Goal: Navigation & Orientation: Go to known website

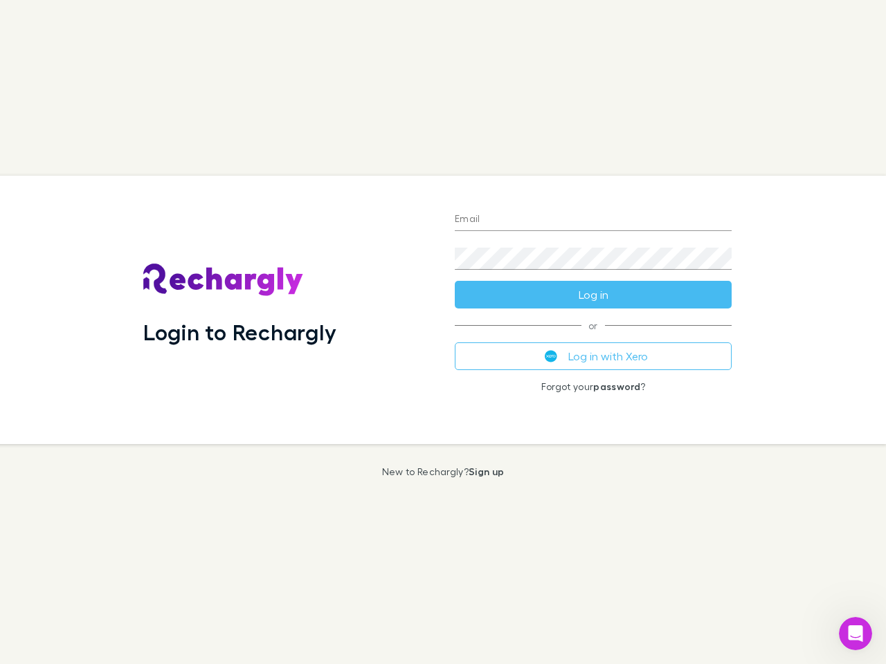
click at [443, 332] on div "Login to Rechargly" at bounding box center [287, 310] width 311 height 269
click at [593, 220] on input "Email" at bounding box center [593, 220] width 277 height 22
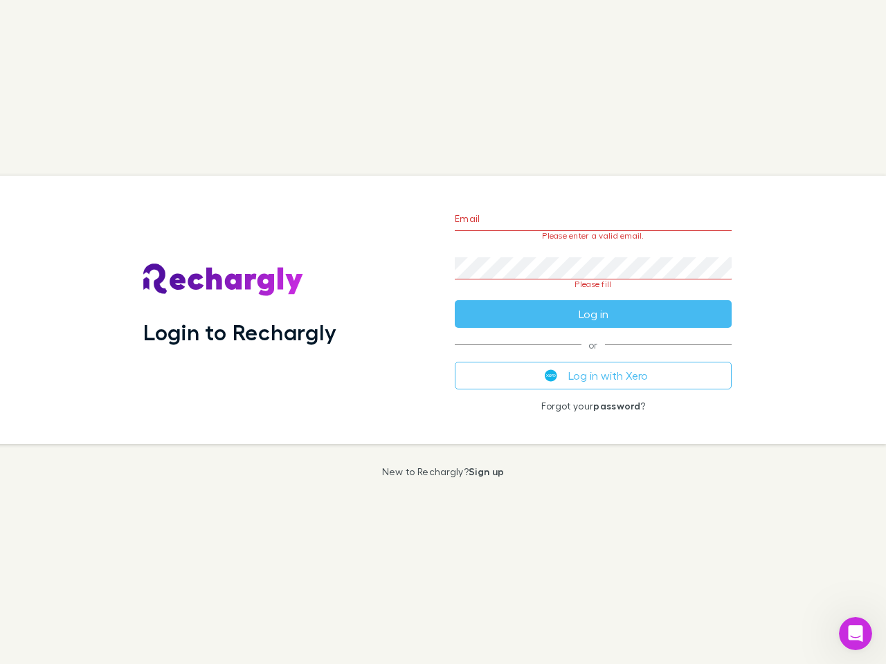
click at [593, 295] on form "Email Please enter a valid email. Password Please fill Log in" at bounding box center [593, 263] width 277 height 130
click at [593, 356] on div "Email Please enter a valid email. Password Please fill Log in or Log in with Xe…" at bounding box center [593, 310] width 299 height 269
click at [855, 634] on icon "Open Intercom Messenger" at bounding box center [855, 634] width 23 height 23
